Goal: Check status: Check status

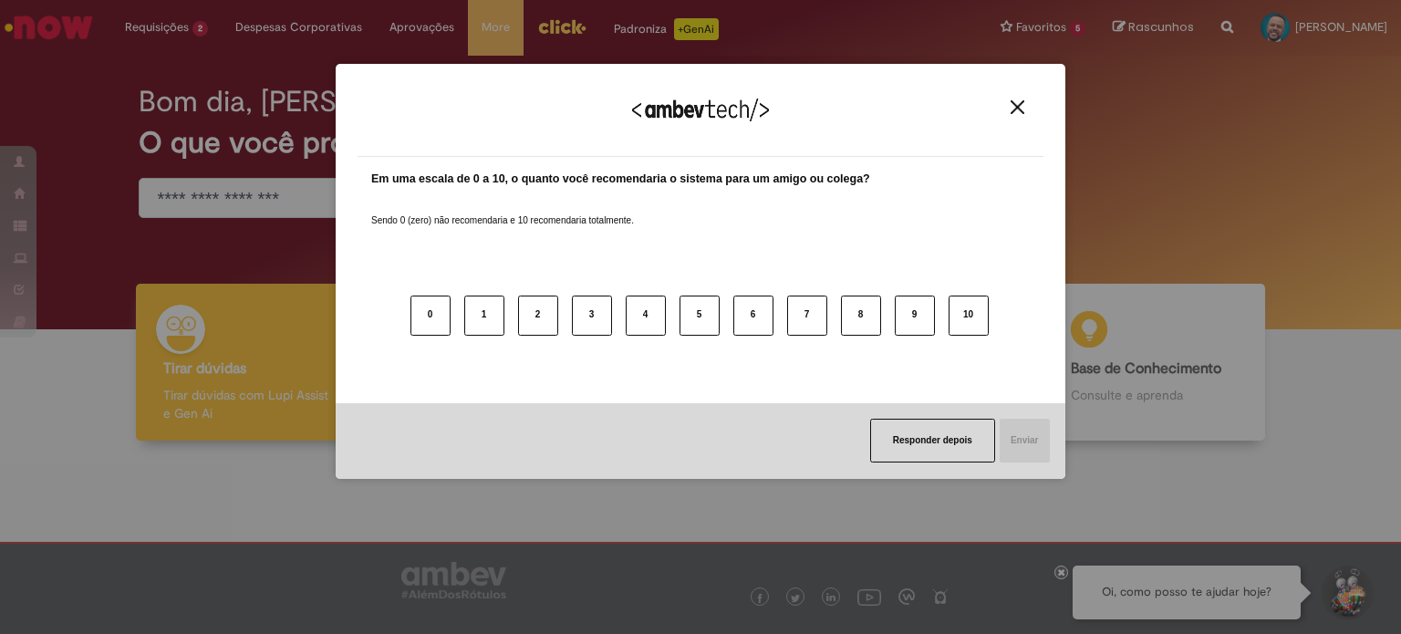
click at [1010, 108] on button "Close" at bounding box center [1017, 107] width 25 height 16
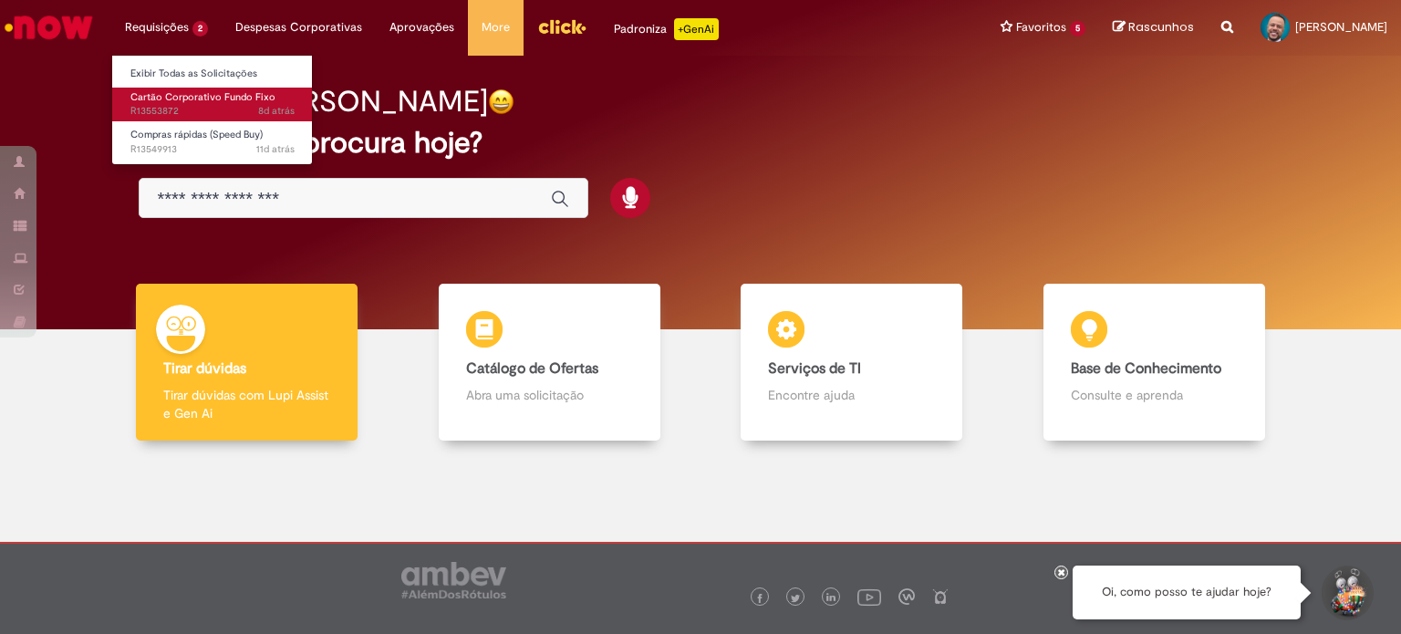
click at [186, 97] on span "Cartão Corporativo Fundo Fixo" at bounding box center [202, 97] width 145 height 14
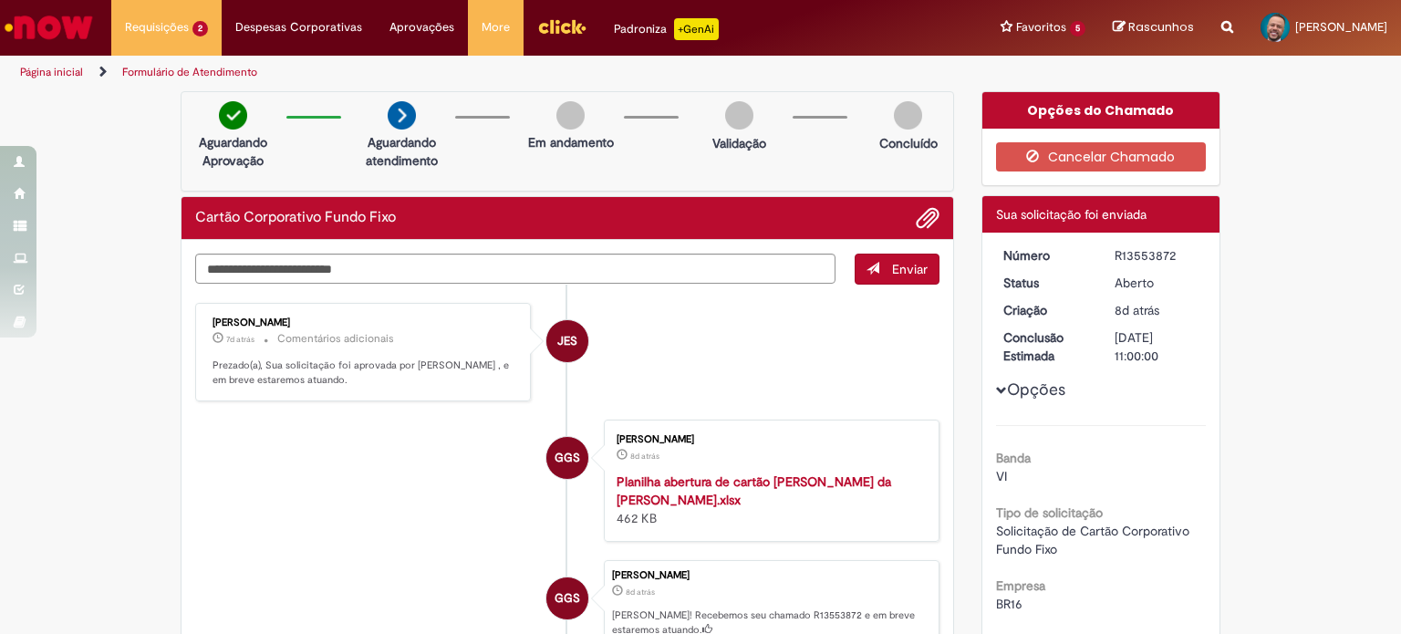
drag, startPoint x: 1150, startPoint y: 252, endPoint x: 1166, endPoint y: 250, distance: 15.6
click at [1166, 250] on div "R13553872" at bounding box center [1157, 255] width 85 height 18
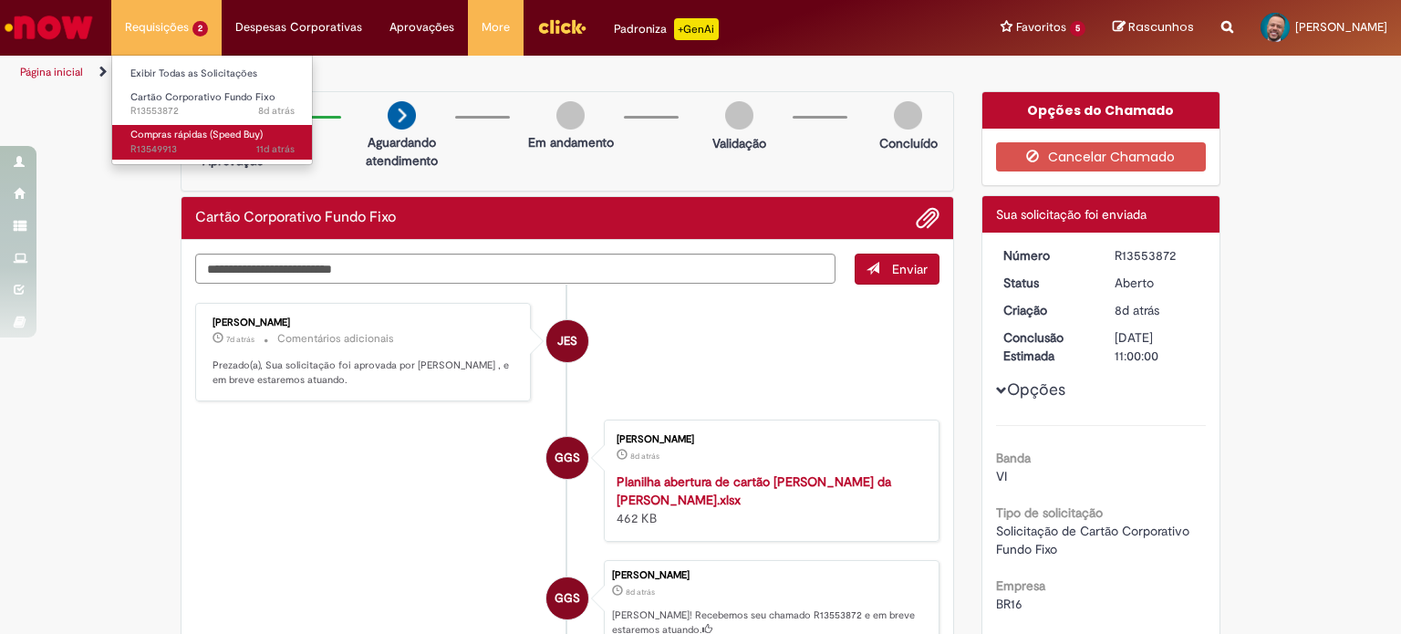
click at [208, 141] on link "Compras rápidas (Speed Buy) 11d atrás 11 dias atrás R13549913" at bounding box center [212, 142] width 201 height 34
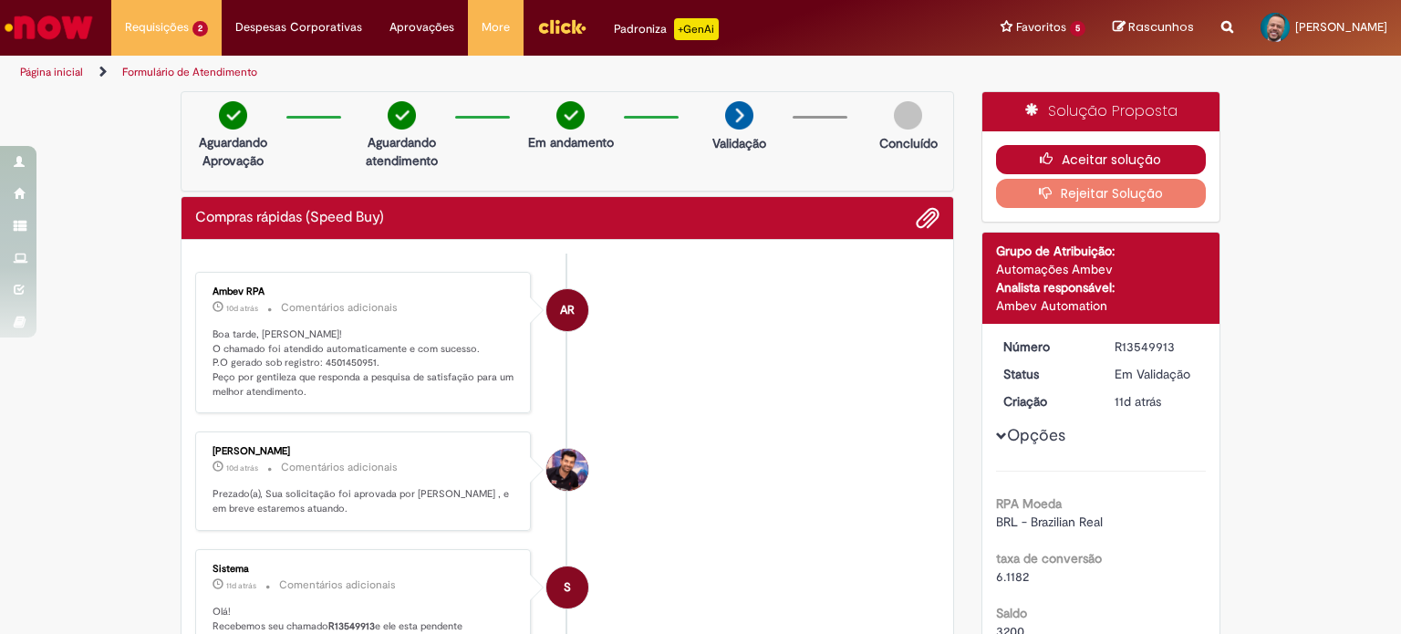
click at [1102, 155] on button "Aceitar solução" at bounding box center [1101, 159] width 211 height 29
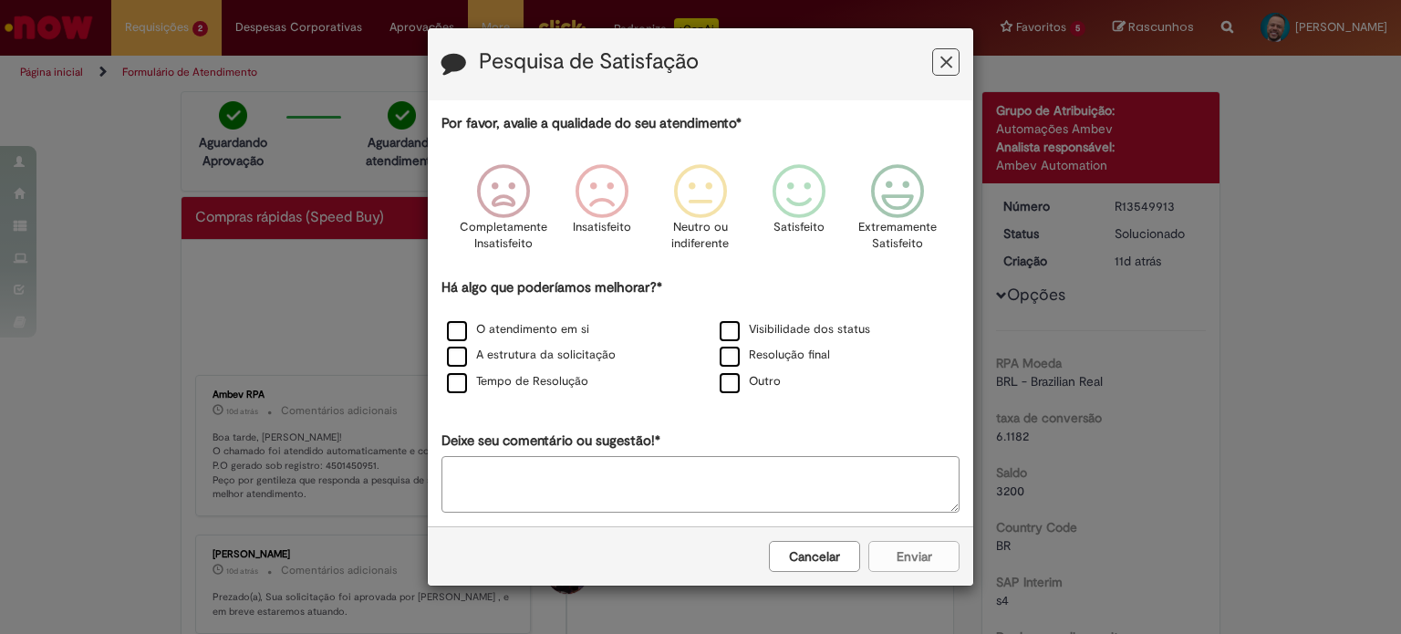
click at [941, 59] on icon "Feedback" at bounding box center [946, 62] width 12 height 19
